Goal: Navigation & Orientation: Understand site structure

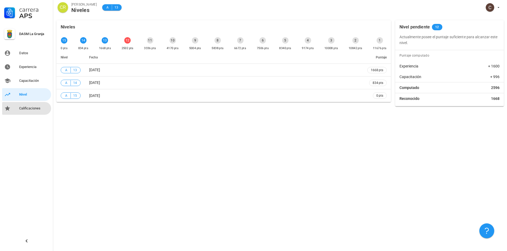
click at [28, 107] on div "Calificaciones" at bounding box center [34, 108] width 30 height 4
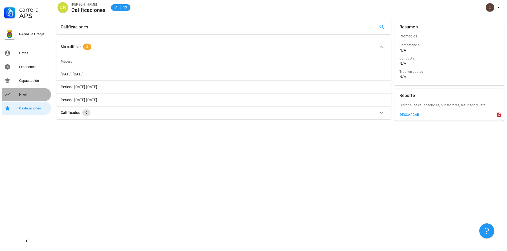
click at [30, 94] on div "Nivel" at bounding box center [34, 95] width 30 height 4
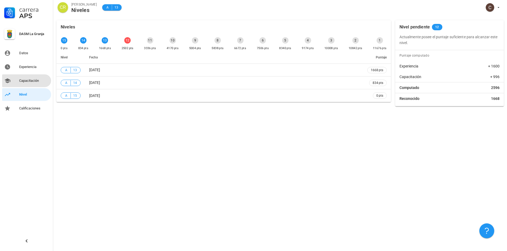
click at [30, 83] on div "Capacitación" at bounding box center [34, 81] width 30 height 9
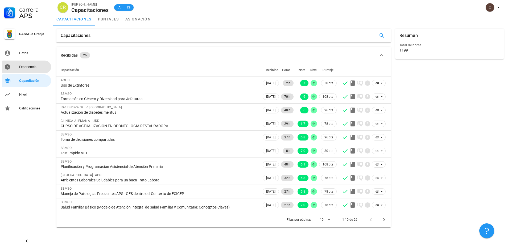
click at [31, 66] on div "Experiencia" at bounding box center [34, 67] width 30 height 4
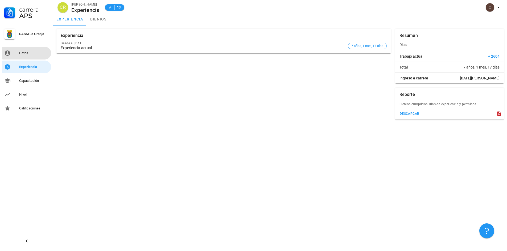
click at [33, 59] on link "Datos" at bounding box center [26, 53] width 49 height 13
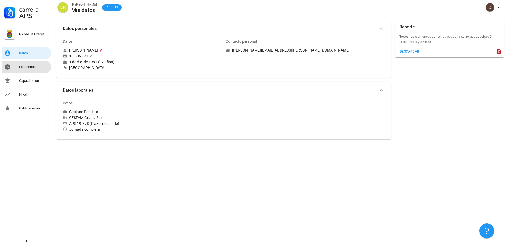
click at [33, 67] on div "Experiencia" at bounding box center [34, 67] width 30 height 4
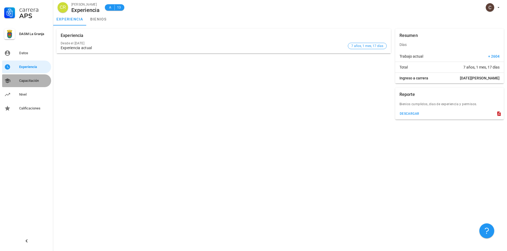
click at [35, 82] on div "Capacitación" at bounding box center [34, 81] width 30 height 4
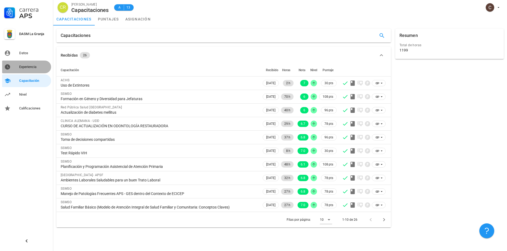
click at [32, 68] on div "Experiencia" at bounding box center [34, 67] width 30 height 4
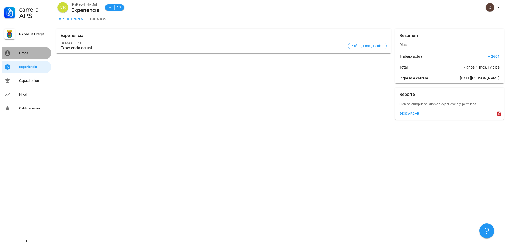
click at [33, 56] on div "Datos" at bounding box center [34, 53] width 30 height 9
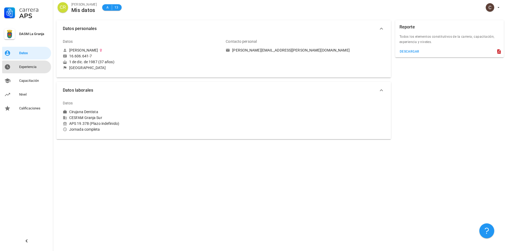
click at [34, 66] on div "Experiencia" at bounding box center [34, 67] width 30 height 4
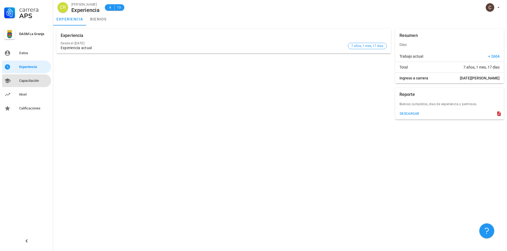
click at [31, 78] on div "Capacitación" at bounding box center [34, 81] width 30 height 9
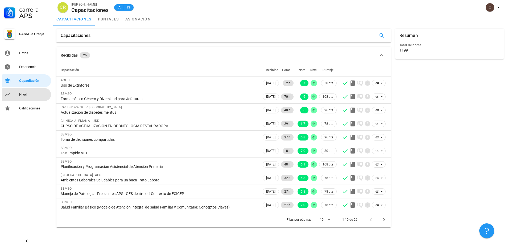
click at [30, 96] on div "Nivel" at bounding box center [34, 95] width 30 height 4
